Goal: Information Seeking & Learning: Learn about a topic

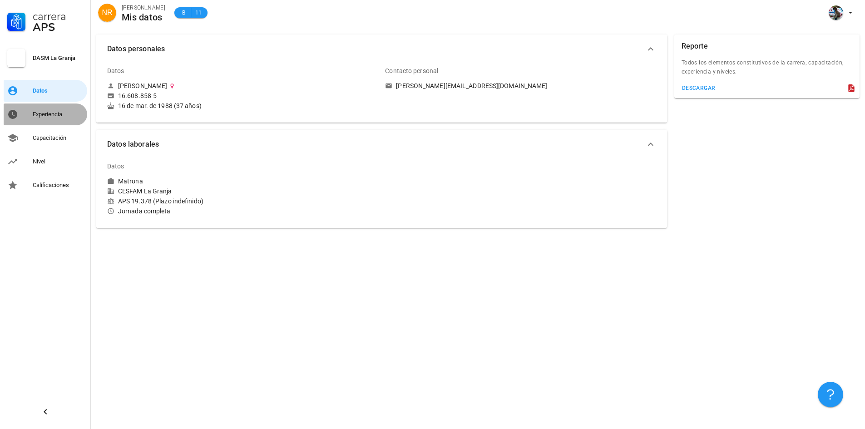
click at [29, 118] on link "Experiencia" at bounding box center [46, 114] width 84 height 22
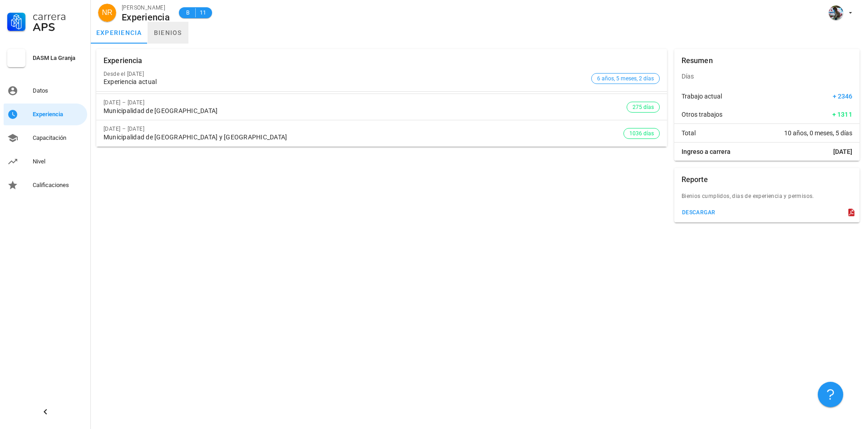
click at [167, 38] on link "bienios" at bounding box center [168, 33] width 41 height 22
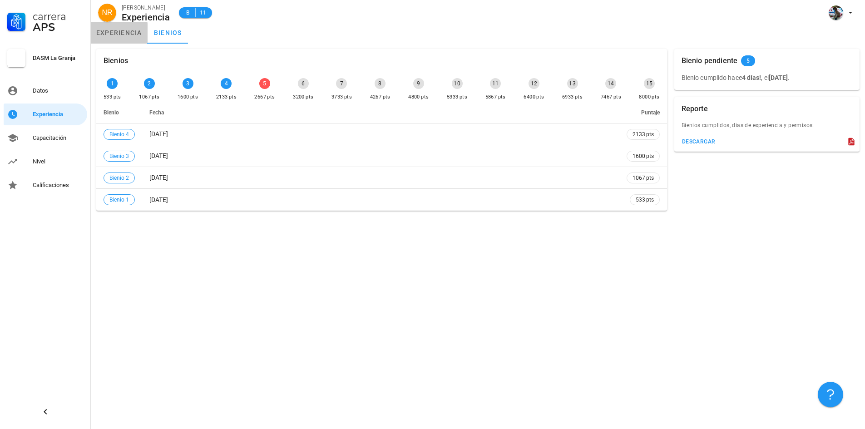
click at [123, 32] on link "experiencia" at bounding box center [119, 33] width 57 height 22
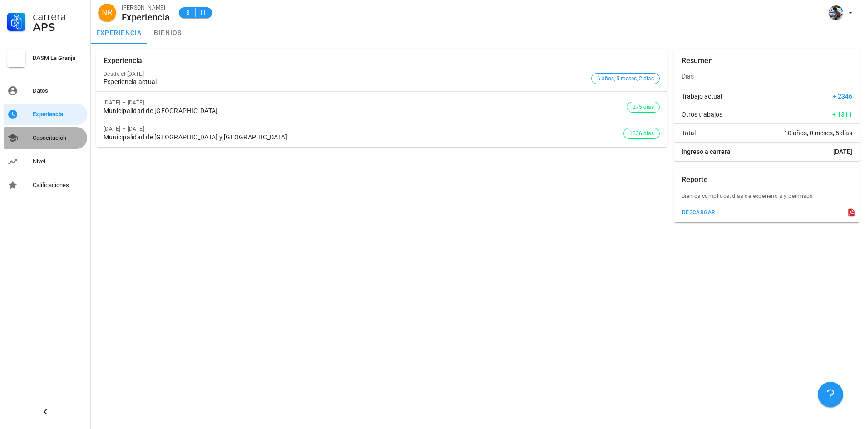
click at [51, 140] on div "Capacitación" at bounding box center [58, 137] width 51 height 7
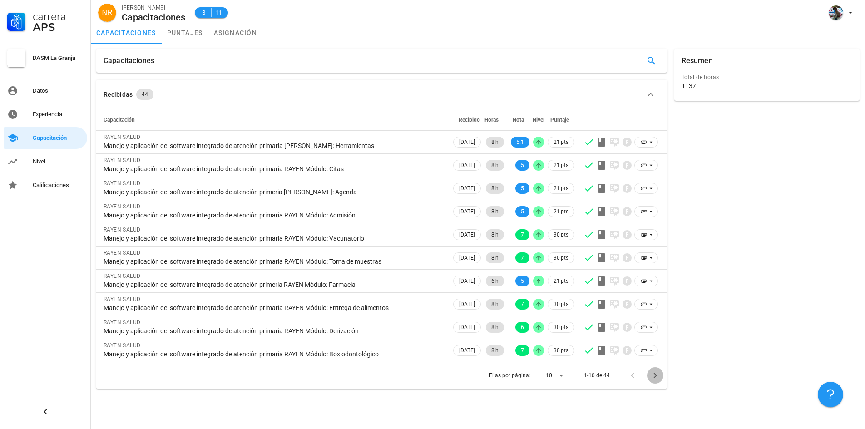
click at [658, 377] on icon "Página siguiente" at bounding box center [655, 375] width 11 height 11
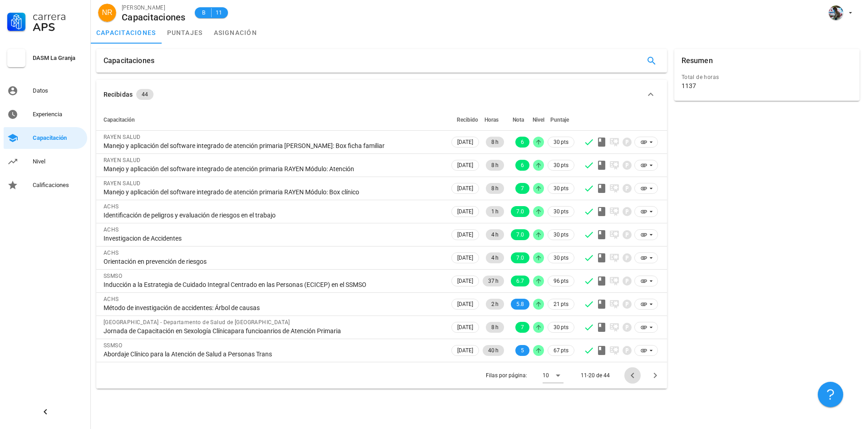
click at [629, 375] on icon "Página anterior" at bounding box center [632, 375] width 11 height 11
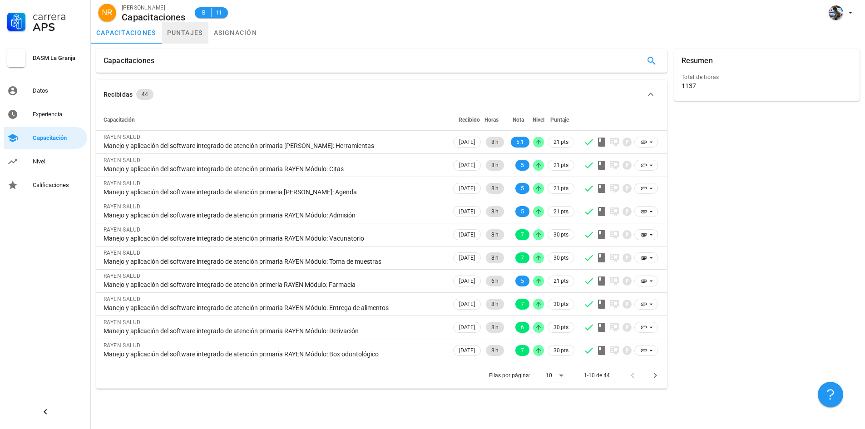
click at [174, 38] on link "puntajes" at bounding box center [185, 33] width 47 height 22
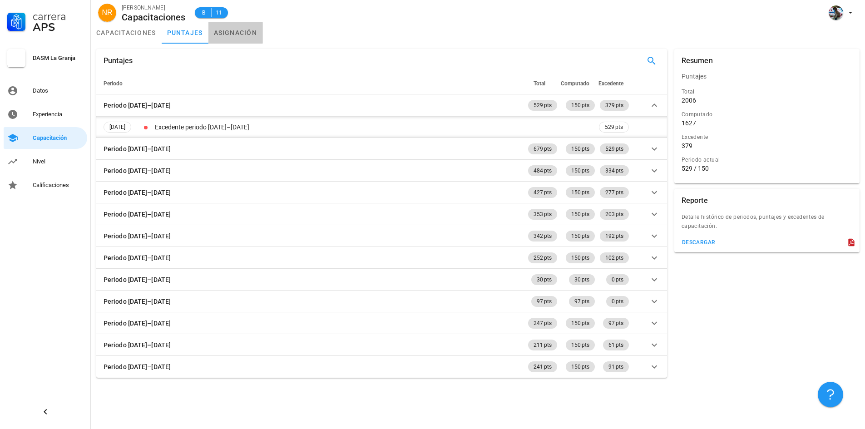
click at [248, 33] on link "asignación" at bounding box center [235, 33] width 54 height 22
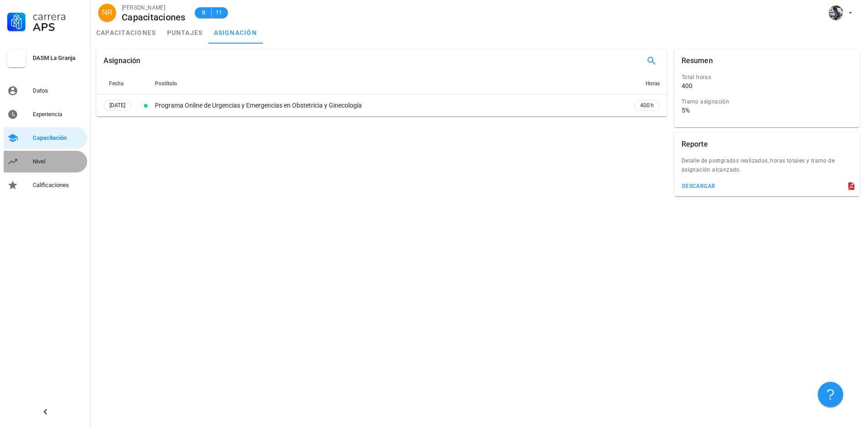
click at [56, 161] on div "Nivel" at bounding box center [58, 161] width 51 height 7
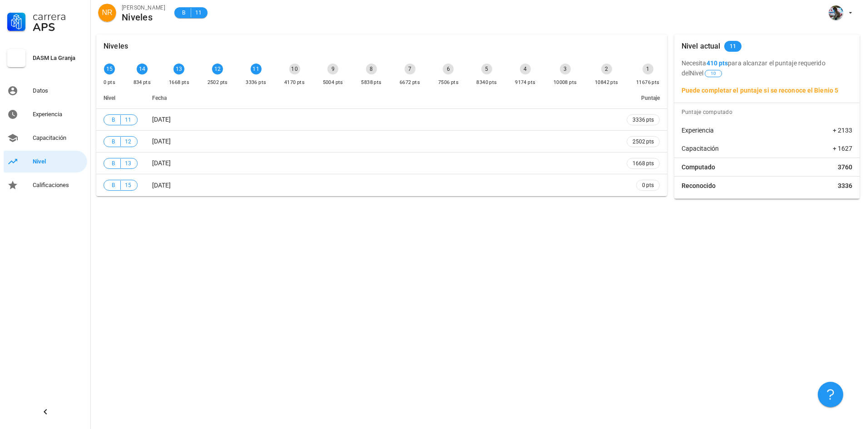
click at [295, 69] on div "10" at bounding box center [294, 69] width 11 height 11
click at [45, 187] on div "Calificaciones" at bounding box center [58, 185] width 51 height 7
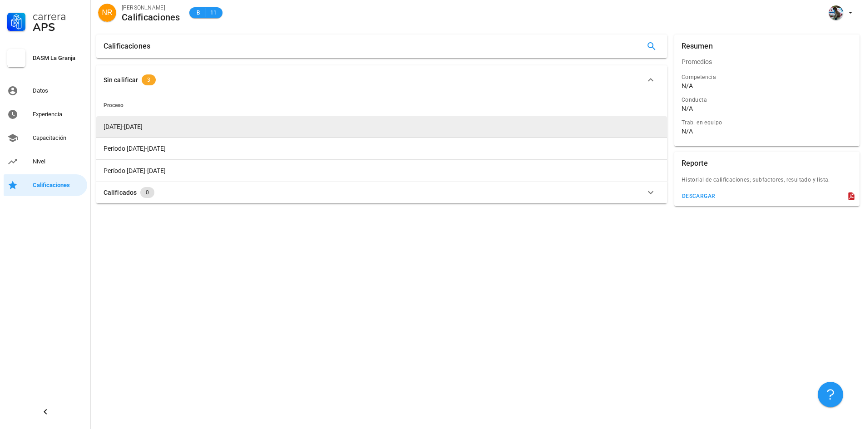
click at [155, 133] on td "2023-2024" at bounding box center [381, 127] width 571 height 22
click at [126, 126] on span "2023-2024" at bounding box center [122, 126] width 39 height 7
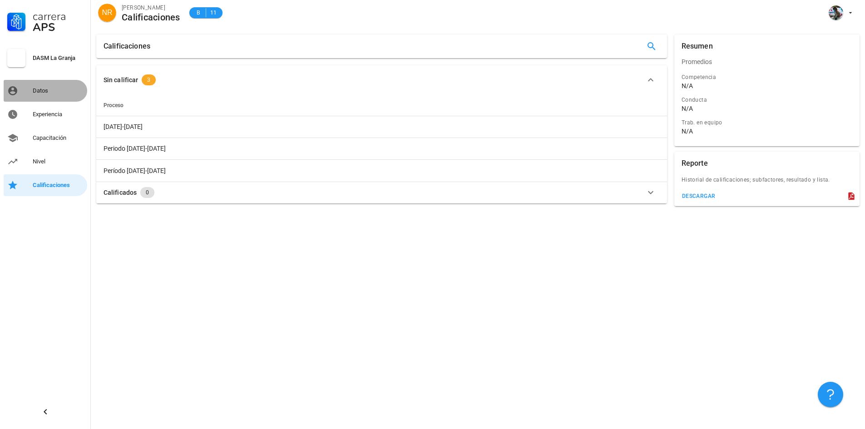
click at [44, 94] on div "Datos" at bounding box center [58, 90] width 51 height 7
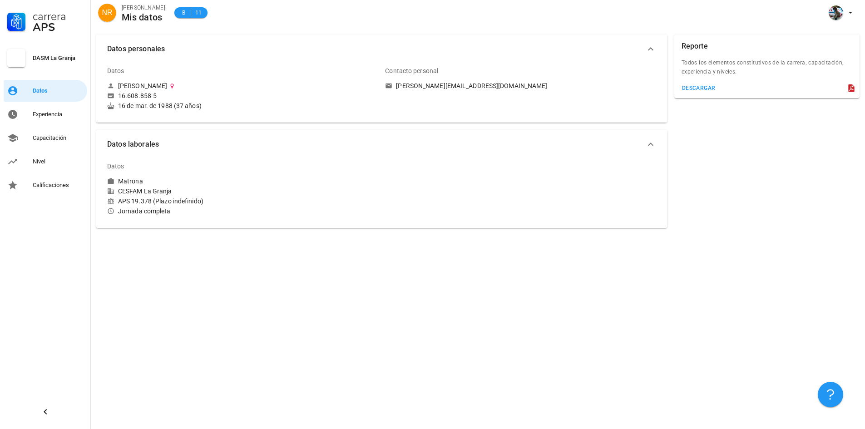
click at [653, 147] on icon "button" at bounding box center [650, 144] width 11 height 11
click at [653, 147] on icon "button" at bounding box center [650, 143] width 11 height 11
click at [51, 115] on div "Experiencia" at bounding box center [58, 114] width 51 height 7
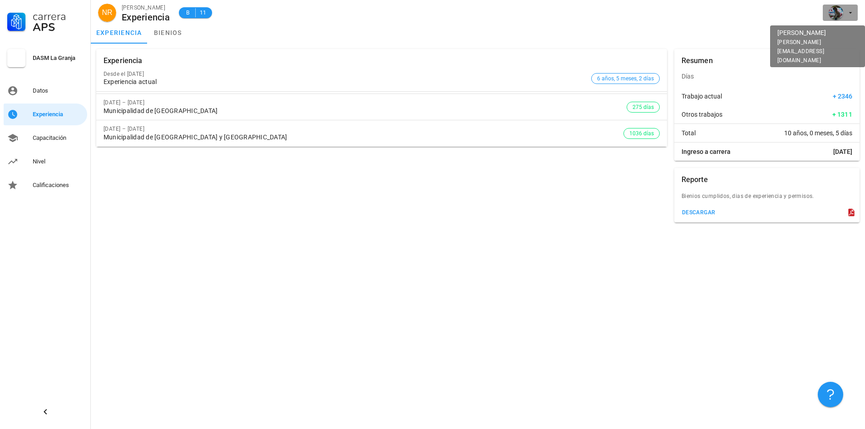
click at [849, 10] on icon "button" at bounding box center [850, 12] width 7 height 7
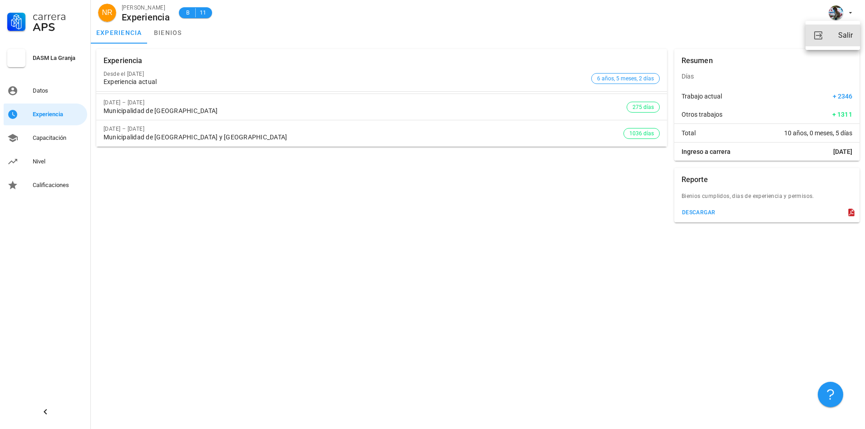
click at [845, 40] on div "Salir" at bounding box center [845, 35] width 15 height 18
